Goal: Task Accomplishment & Management: Use online tool/utility

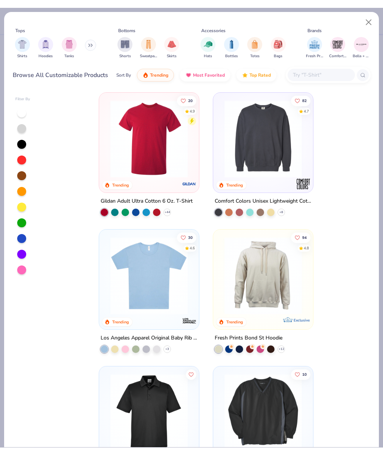
scroll to position [3014, 0]
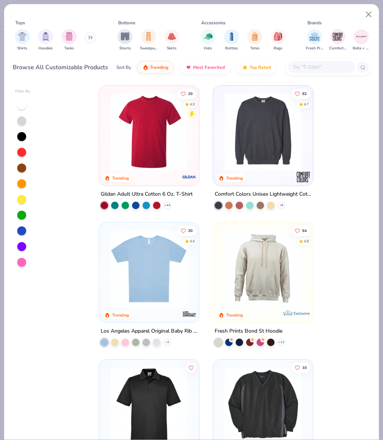
click at [196, 288] on div "30 4.6 Trending" at bounding box center [149, 272] width 100 height 100
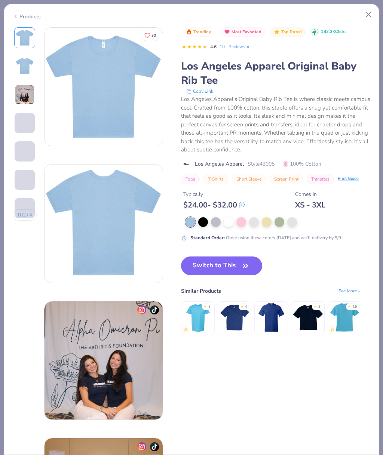
click at [269, 223] on div at bounding box center [267, 222] width 10 height 10
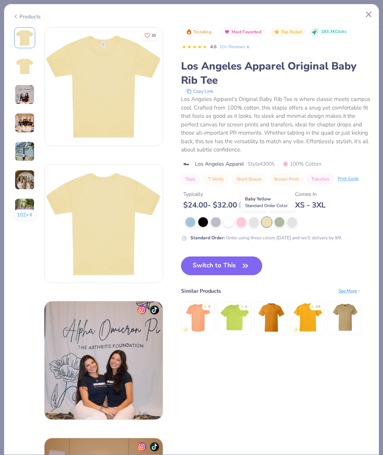
click at [17, 88] on img at bounding box center [25, 95] width 20 height 20
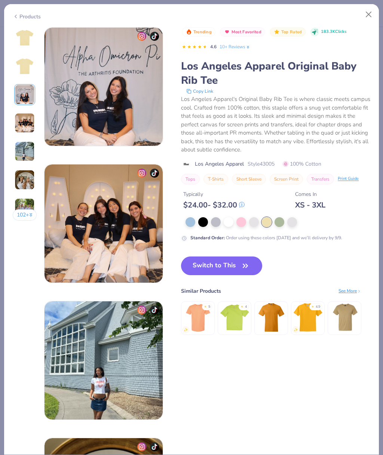
click at [15, 122] on img at bounding box center [25, 123] width 20 height 20
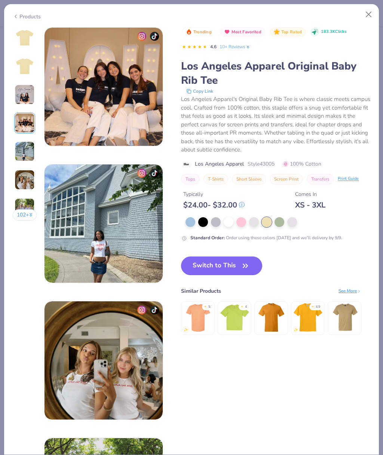
click at [16, 150] on img at bounding box center [25, 151] width 20 height 20
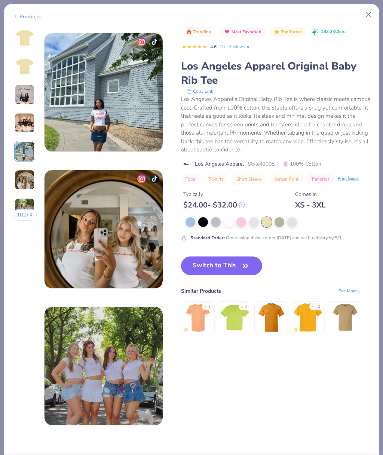
scroll to position [547, 0]
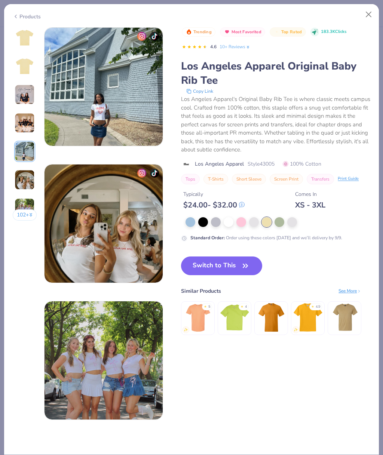
click at [17, 171] on img at bounding box center [25, 180] width 20 height 20
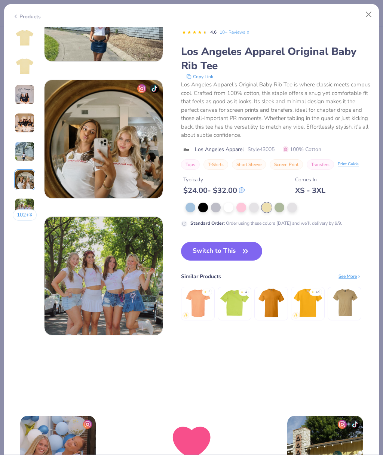
scroll to position [627, 0]
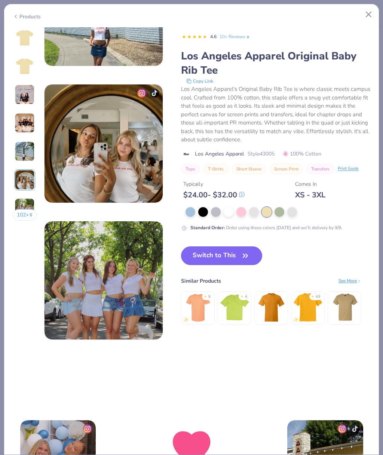
click at [240, 257] on button "Switch to This" at bounding box center [221, 255] width 81 height 19
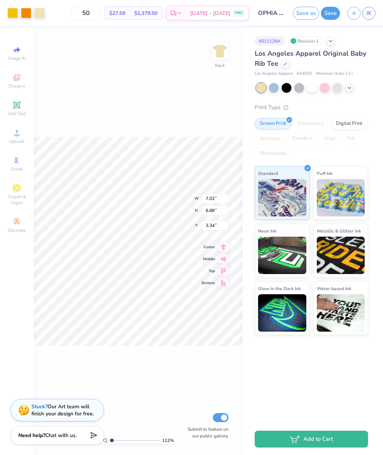
click at [225, 248] on icon at bounding box center [223, 247] width 10 height 9
type input "1.12369454902106"
type input "1.52"
click at [283, 65] on div at bounding box center [285, 64] width 8 height 8
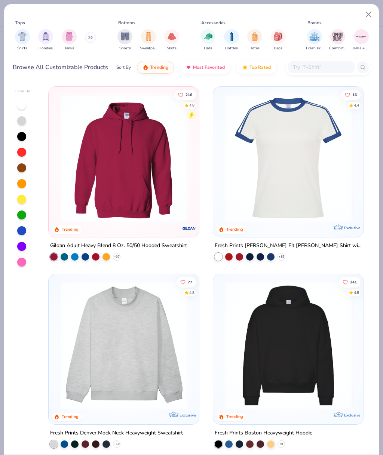
click at [371, 17] on button "Close" at bounding box center [369, 14] width 14 height 14
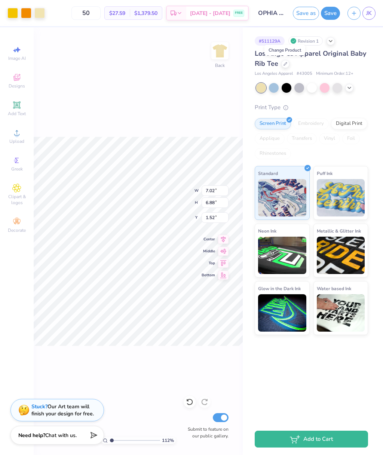
click at [193, 135] on div "112 % Back W 7.02 7.02 " H 6.88 6.88 " Y 1.52 1.52 " Center Middle Top Bottom S…" at bounding box center [138, 241] width 209 height 428
type input "1.12369454902106"
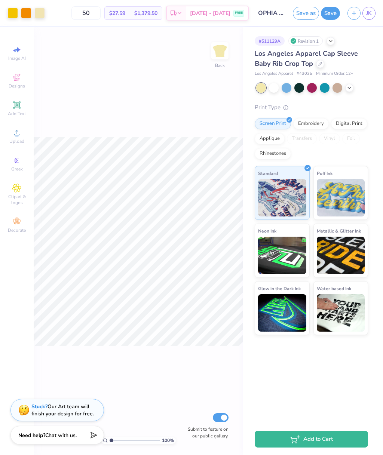
click at [315, 67] on div "Los Angeles Apparel Cap Sleeve Baby Rib Crop Top" at bounding box center [311, 59] width 113 height 20
click at [323, 65] on div at bounding box center [320, 64] width 8 height 8
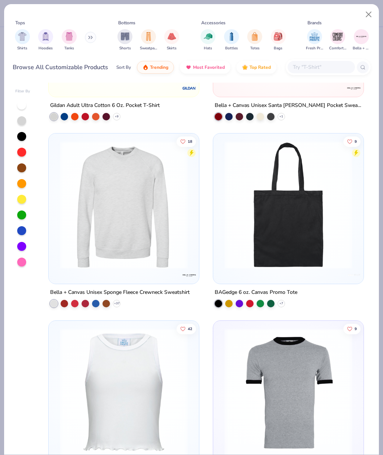
scroll to position [7447, 0]
